Goal: Information Seeking & Learning: Check status

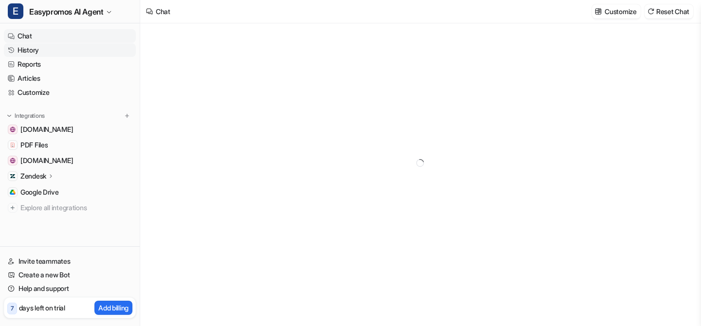
click at [49, 51] on link "History" at bounding box center [70, 50] width 132 height 14
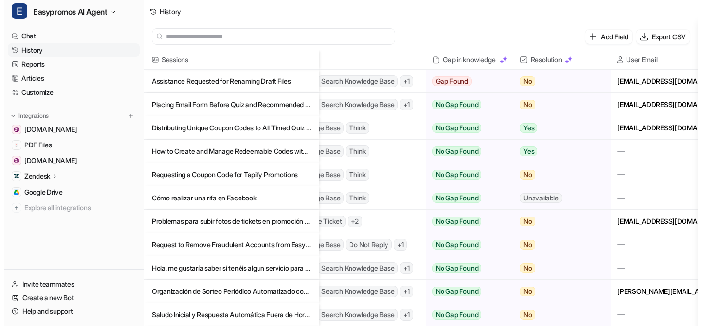
scroll to position [0, 279]
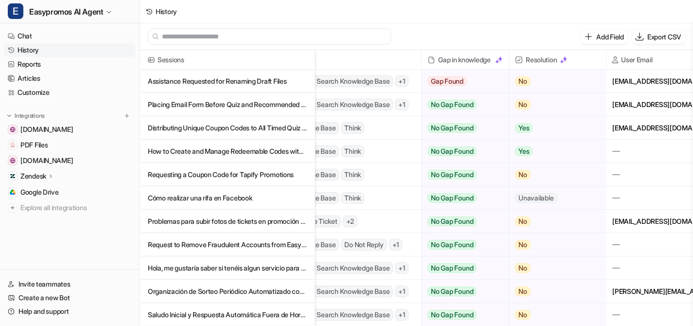
click at [221, 226] on p "Problemas para subir fotos de tickets en promoción con validación IA" at bounding box center [227, 221] width 159 height 23
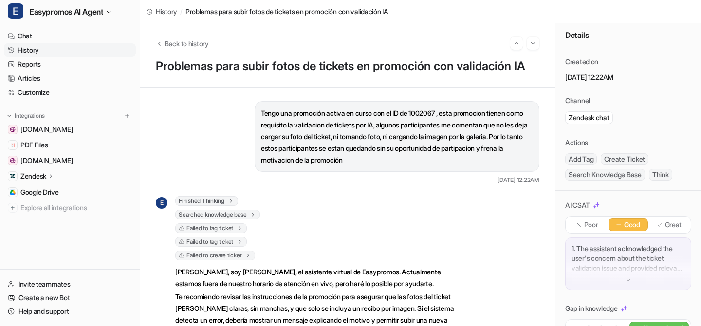
click at [357, 151] on p "Tengo una promoción activa en curso con el ID de 1002067 , esta promocion tiene…" at bounding box center [397, 137] width 272 height 58
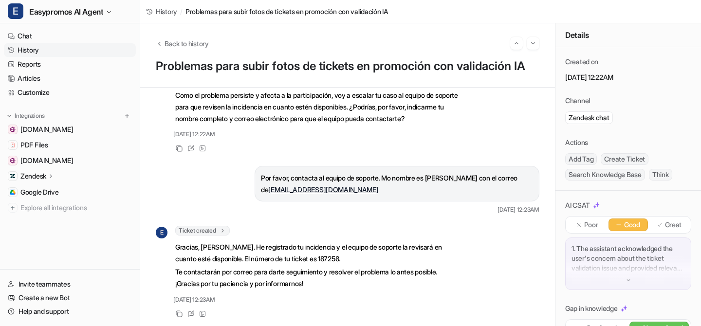
scroll to position [308, 0]
